Goal: Consume media (video, audio): Consume media (video, audio)

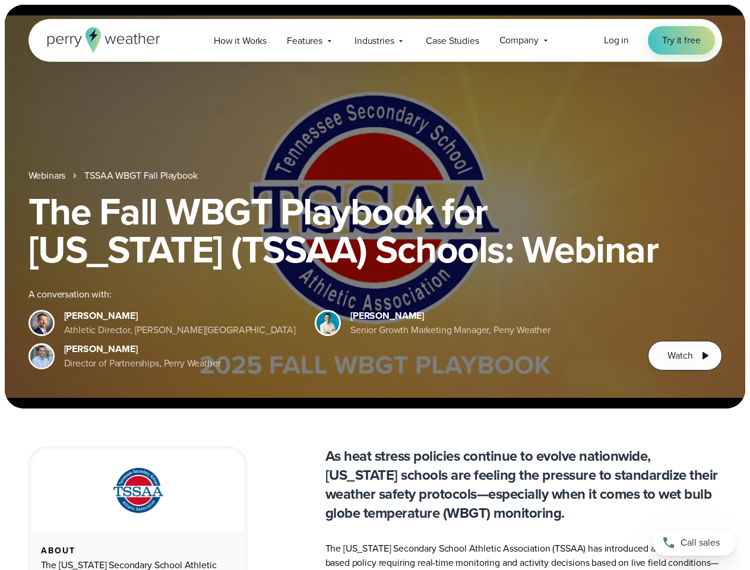
click at [375, 285] on div "The Fall WBGT Playbook for [US_STATE] (TSSAA) Schools: Webinar A conversation w…" at bounding box center [376, 281] width 694 height 178
click at [375, 40] on span "Industries" at bounding box center [374, 41] width 39 height 14
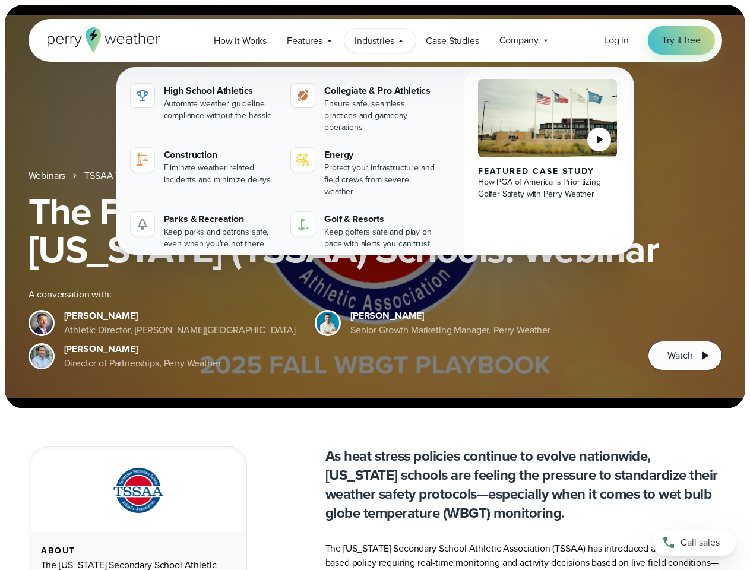
click at [375, 207] on h1 "The Fall WBGT Playbook for [US_STATE] (TSSAA) Schools: Webinar" at bounding box center [376, 230] width 694 height 76
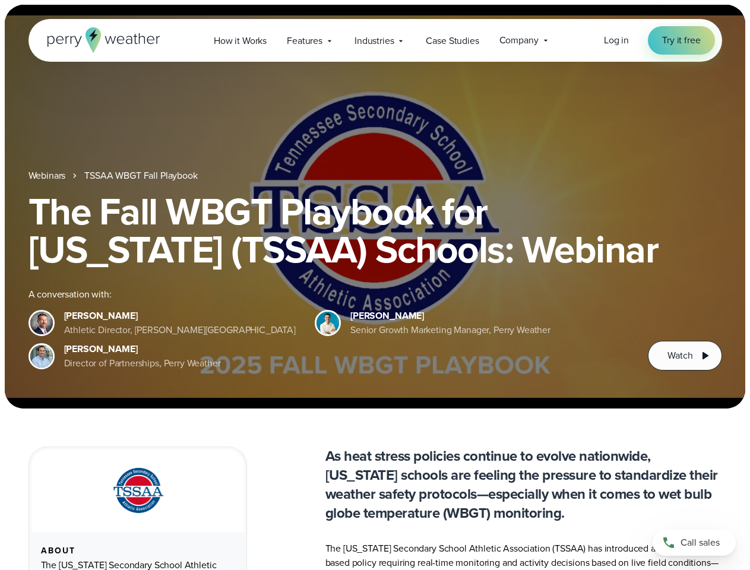
click at [142, 176] on link "TSSAA WBGT Fall Playbook" at bounding box center [140, 176] width 113 height 14
click at [685, 356] on span "Watch" at bounding box center [680, 356] width 25 height 14
